Goal: Obtain resource: Obtain resource

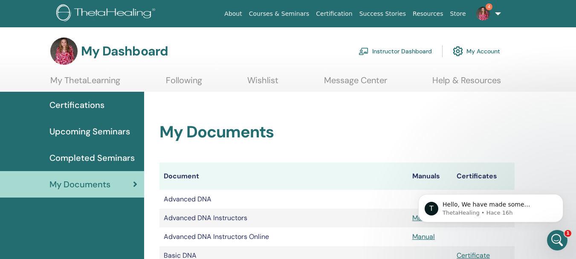
click at [408, 50] on link "Instructor Dashboard" at bounding box center [395, 51] width 73 height 19
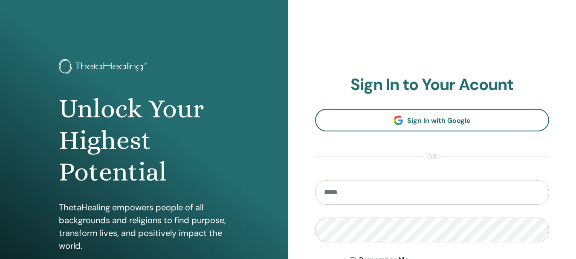
type input "**********"
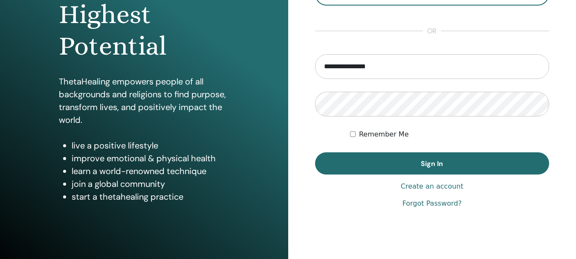
scroll to position [150, 0]
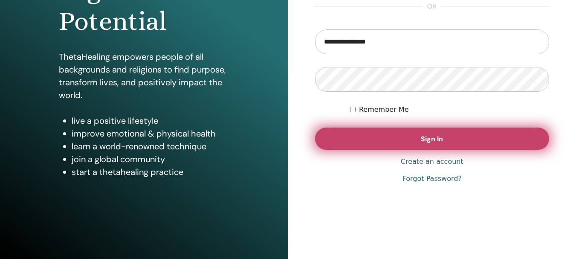
click at [430, 141] on span "Sign In" at bounding box center [432, 138] width 22 height 9
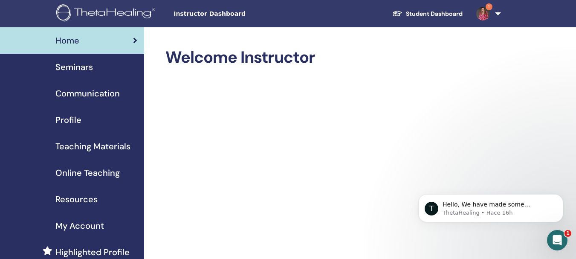
click at [100, 147] on span "Teaching Materials" at bounding box center [92, 146] width 75 height 13
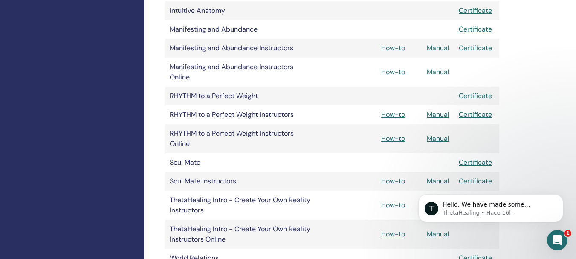
scroll to position [372, 0]
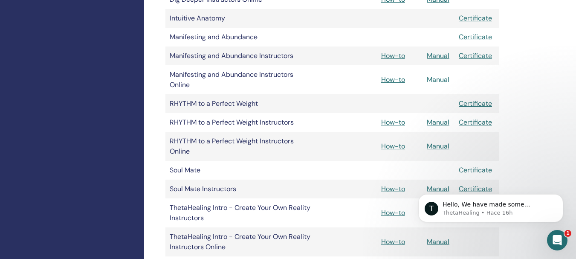
click at [439, 80] on link "Manual" at bounding box center [438, 79] width 23 height 9
